Goal: Find specific page/section: Find specific page/section

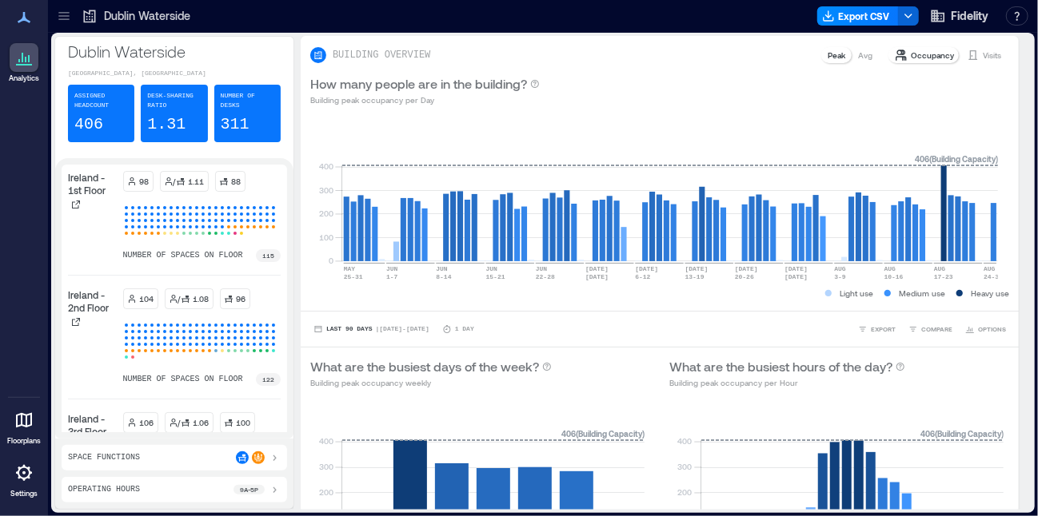
click at [63, 19] on icon at bounding box center [63, 19] width 10 height 2
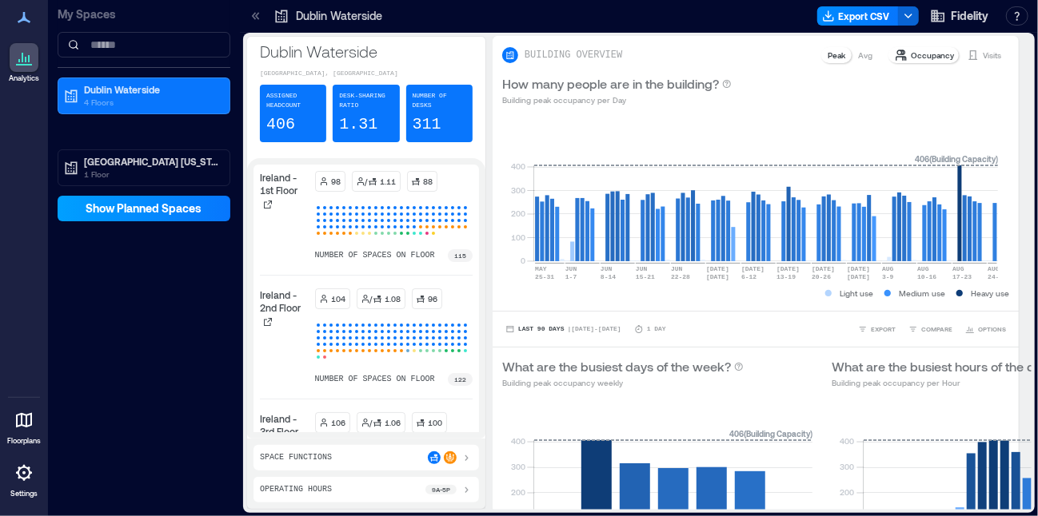
click at [103, 209] on span "Show Planned Spaces" at bounding box center [144, 209] width 116 height 16
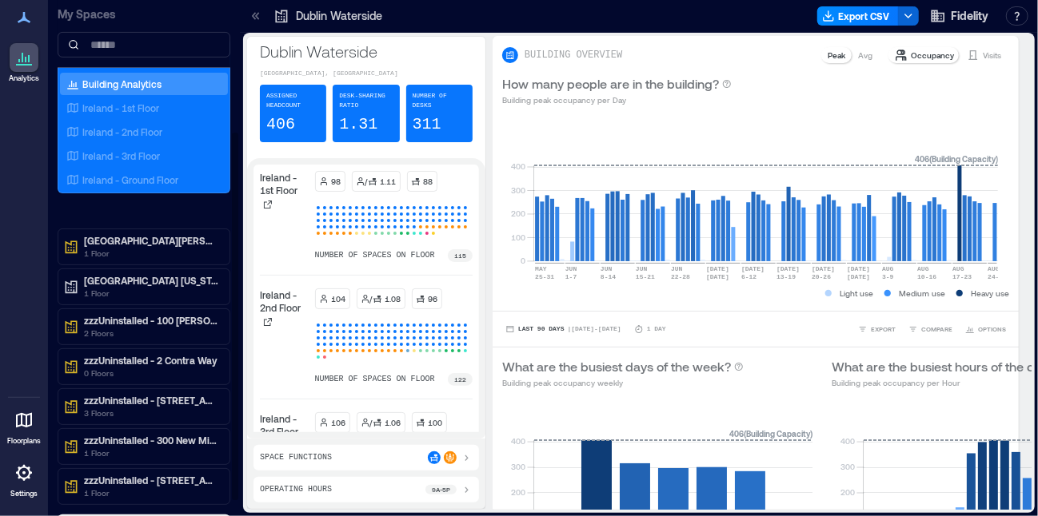
scroll to position [208, 0]
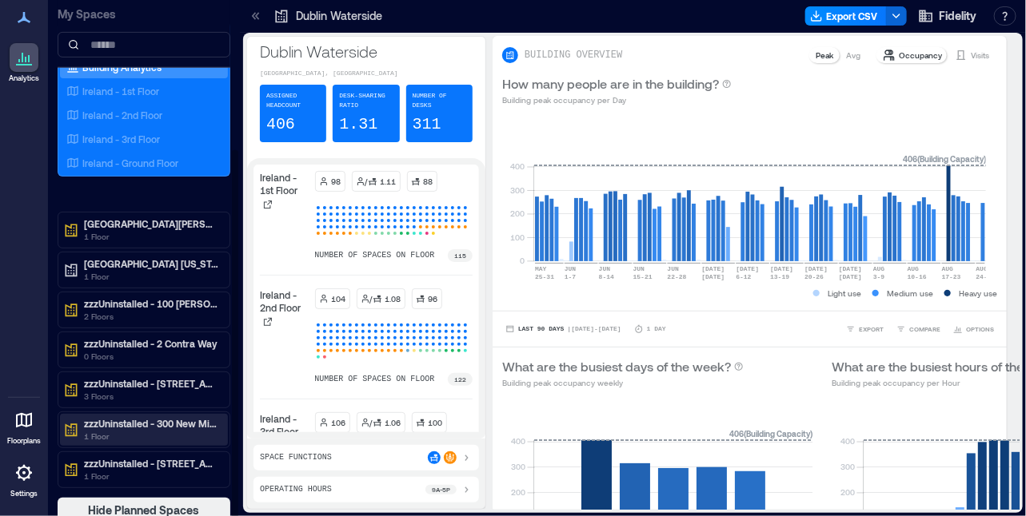
click at [143, 417] on p "zzzUninstalled - 300 New Millennium" at bounding box center [151, 423] width 134 height 13
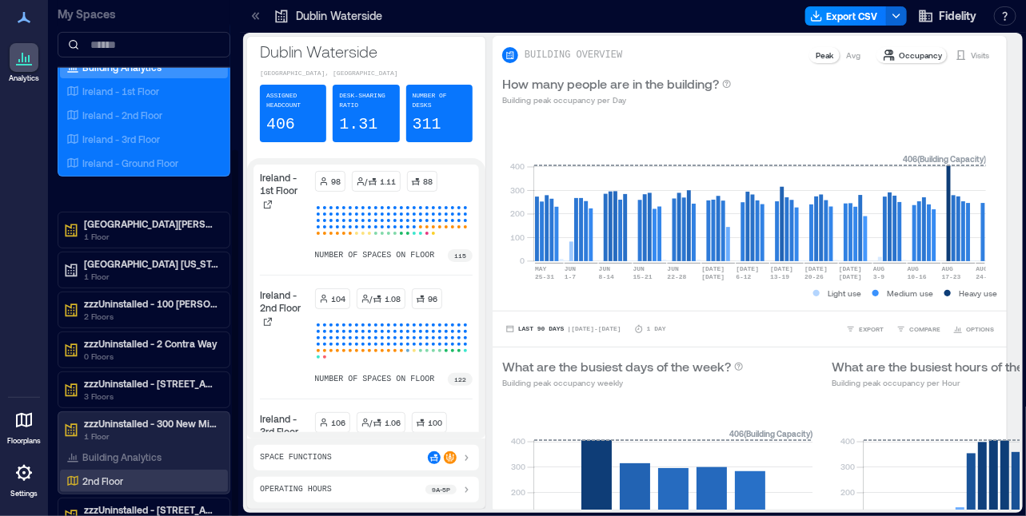
click at [129, 473] on div "2nd Floor" at bounding box center [140, 481] width 155 height 16
